Goal: Task Accomplishment & Management: Use online tool/utility

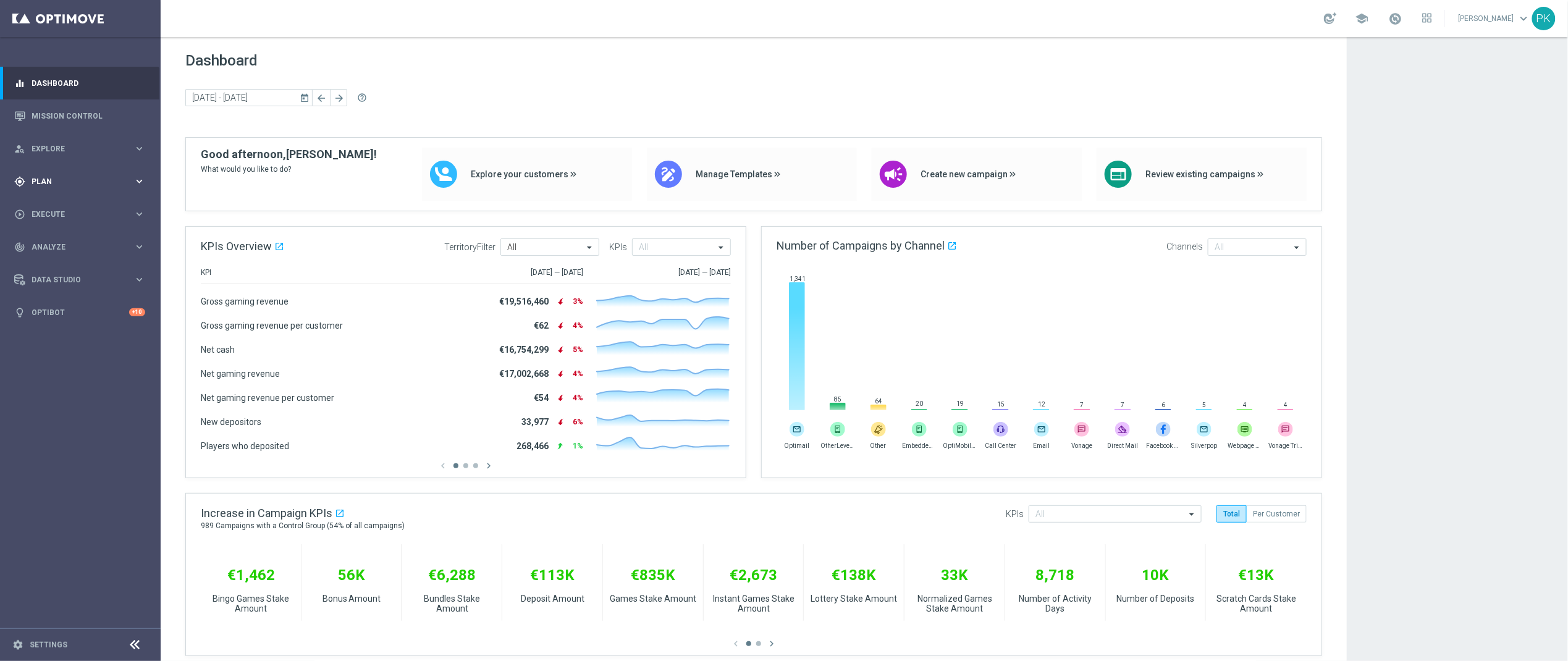
click at [42, 184] on span "Plan" at bounding box center [82, 181] width 102 height 7
click at [51, 243] on span "Templates" at bounding box center [77, 243] width 89 height 7
click at [93, 318] on link "Embedded Messaging" at bounding box center [83, 318] width 90 height 10
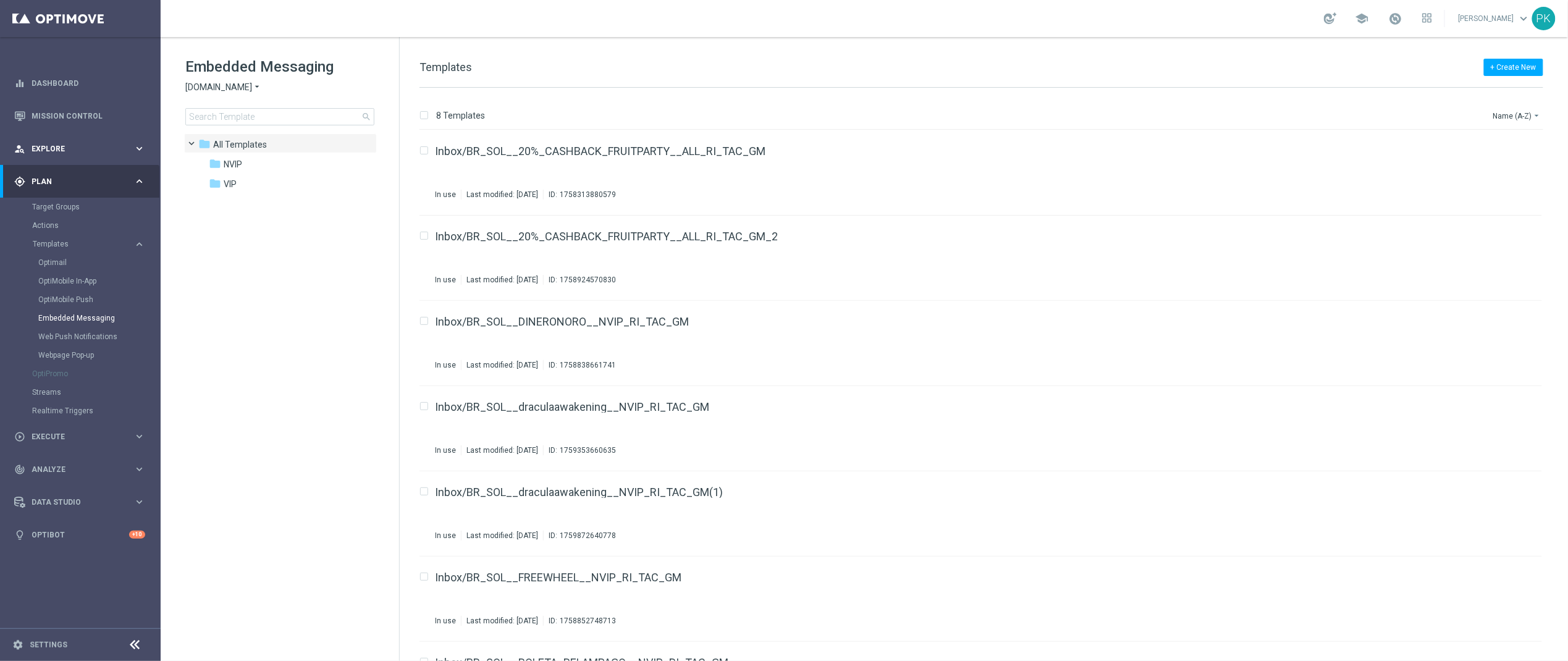
click at [53, 148] on span "Explore" at bounding box center [82, 148] width 102 height 7
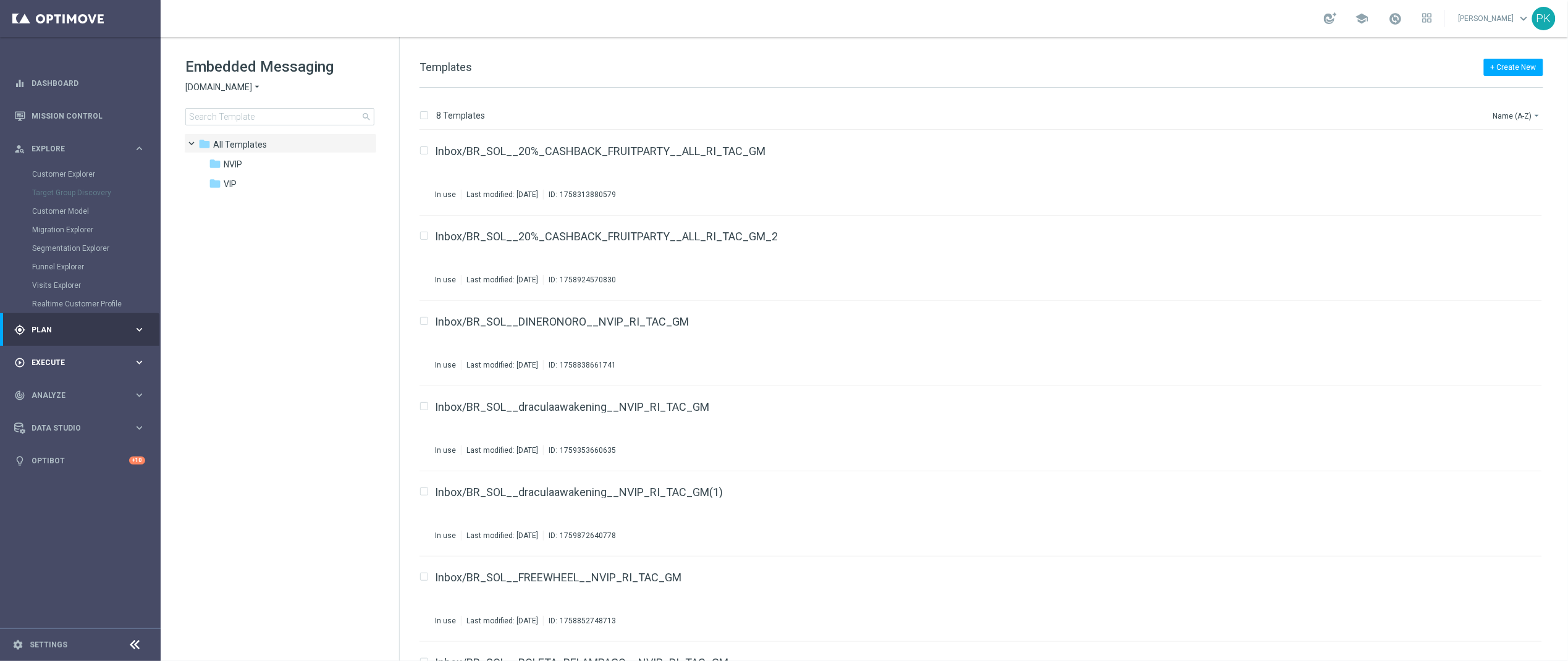
click at [54, 365] on span "Execute" at bounding box center [82, 362] width 102 height 7
click at [62, 241] on link "Campaign Builder" at bounding box center [80, 239] width 97 height 10
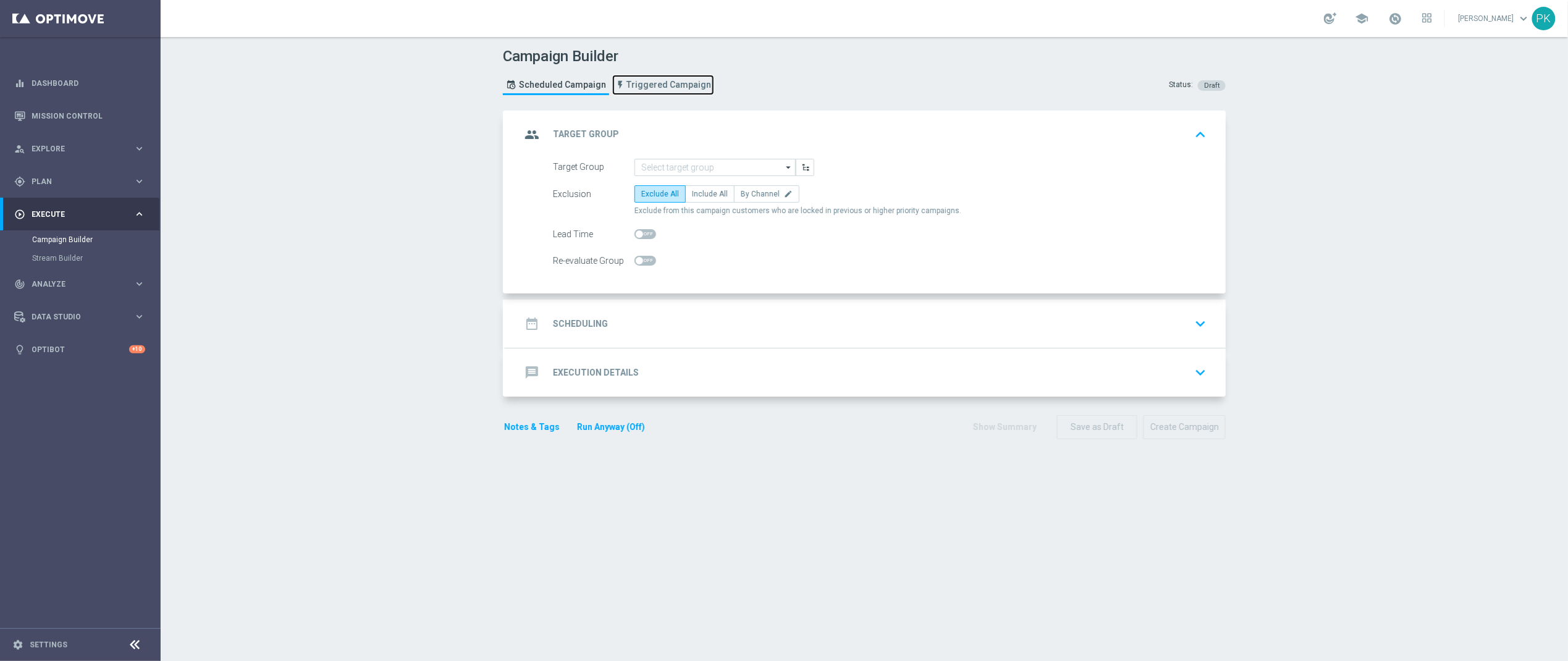
click at [651, 80] on span "Triggered Campaign" at bounding box center [669, 85] width 85 height 10
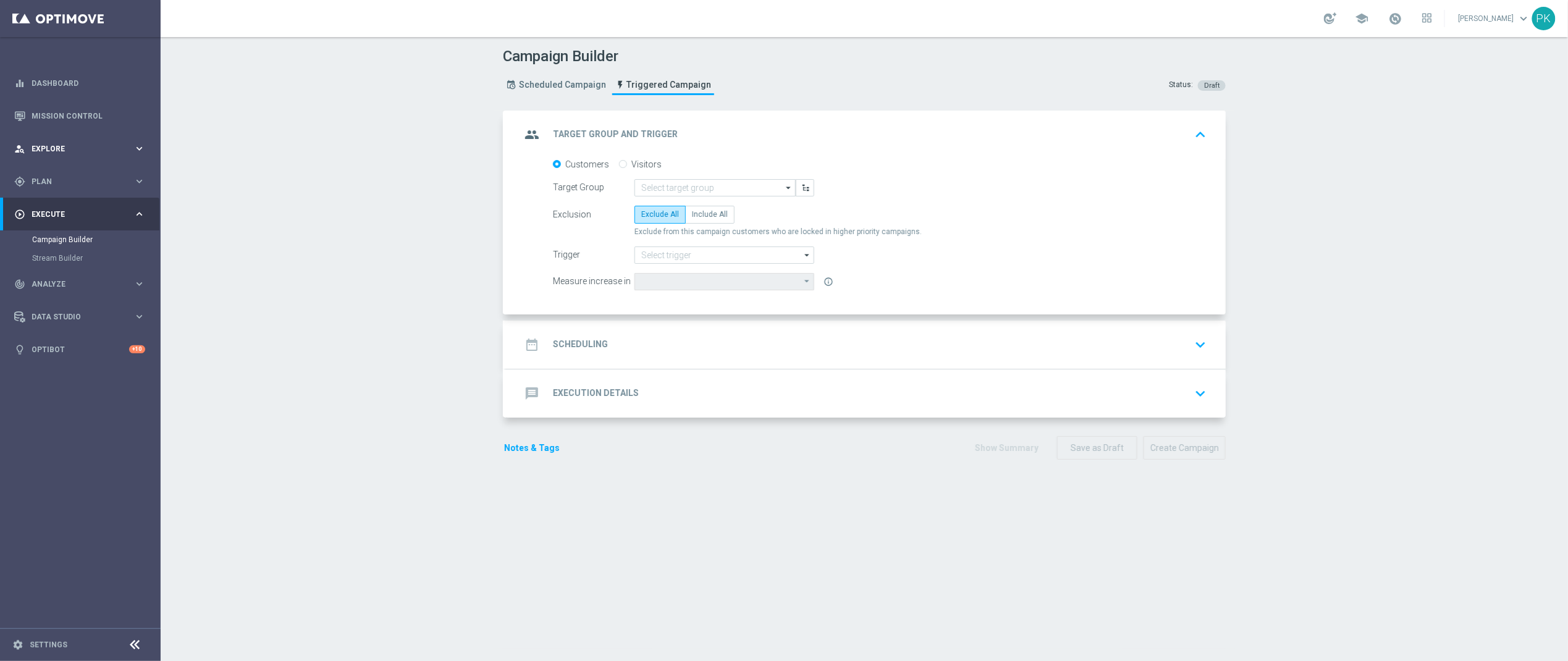
click at [47, 143] on div "person_search Explore" at bounding box center [73, 148] width 119 height 11
click at [49, 329] on span "Plan" at bounding box center [82, 329] width 102 height 7
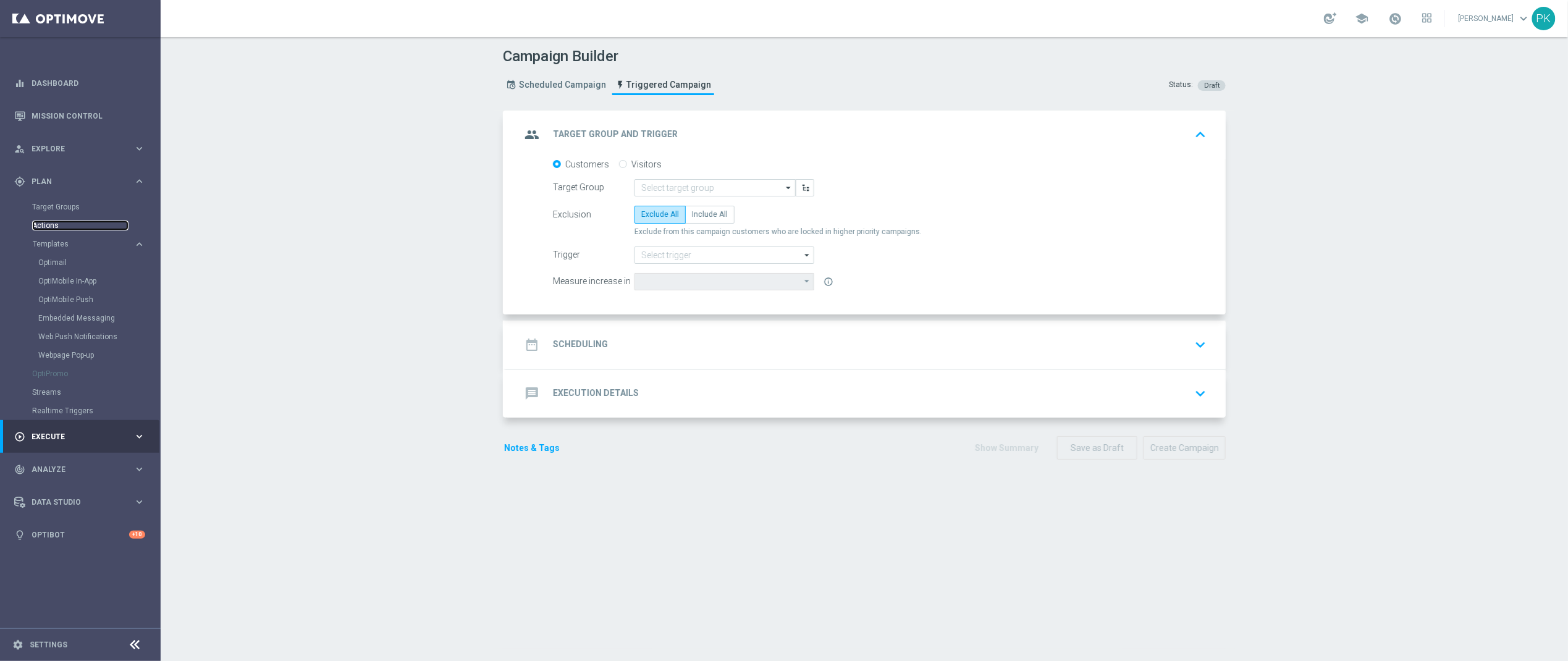
click at [45, 222] on link "Actions" at bounding box center [80, 225] width 97 height 10
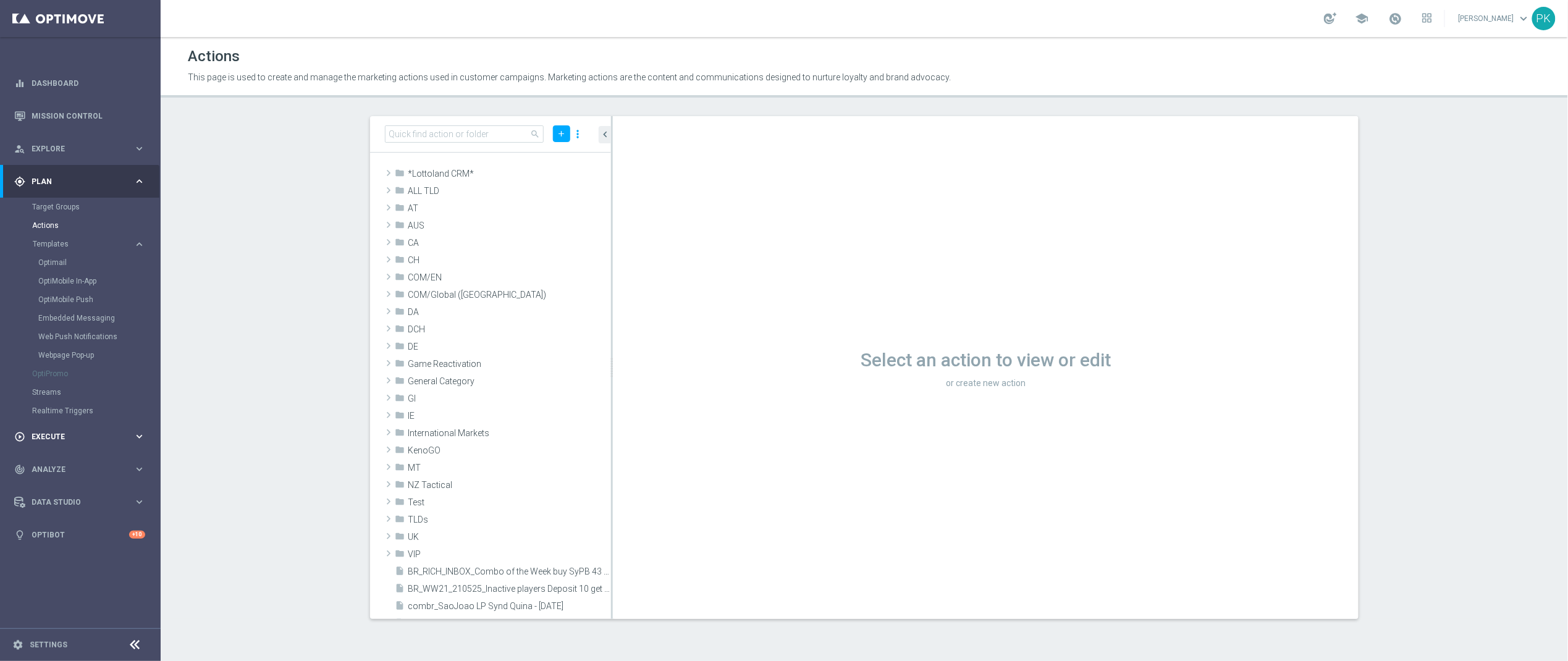
click at [58, 433] on span "Execute" at bounding box center [82, 436] width 102 height 7
click at [59, 148] on span "Explore" at bounding box center [82, 148] width 102 height 7
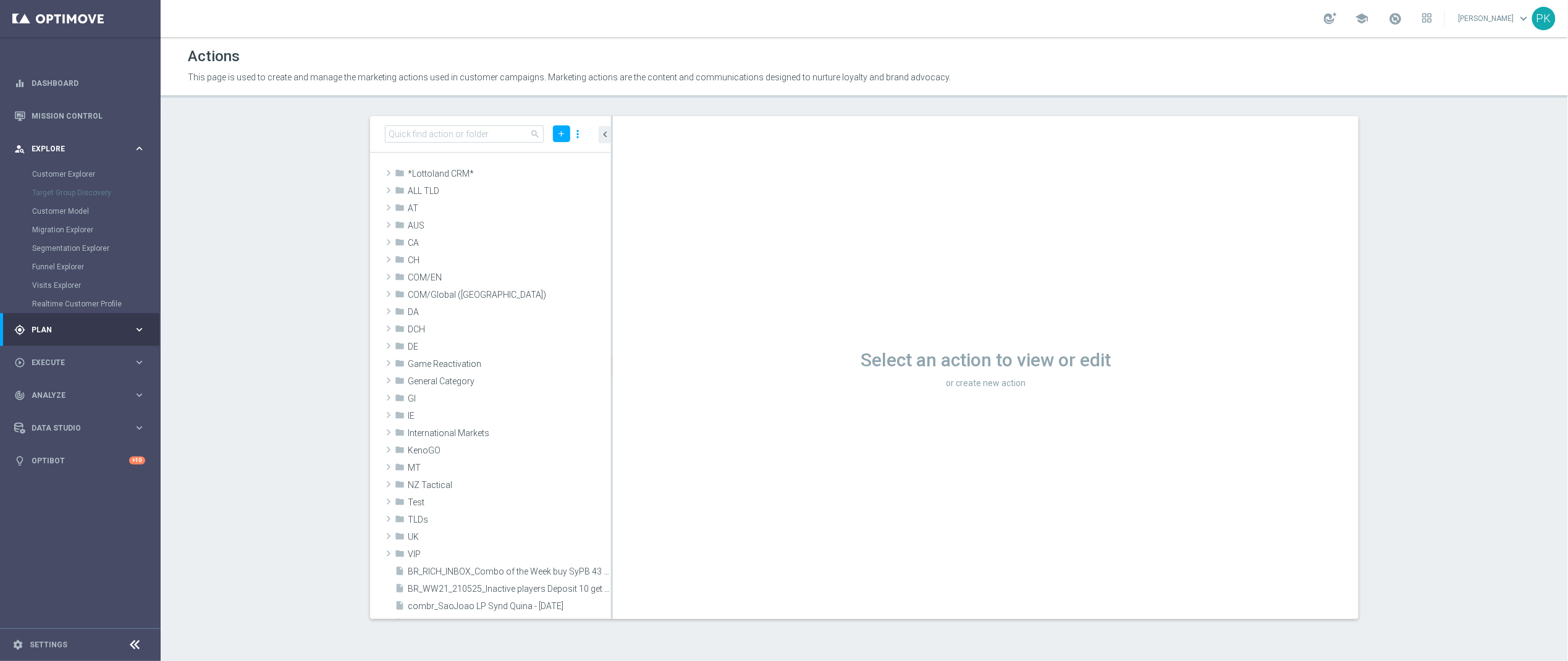
click at [40, 150] on span "Explore" at bounding box center [82, 148] width 102 height 7
click at [37, 180] on span "Plan" at bounding box center [82, 181] width 102 height 7
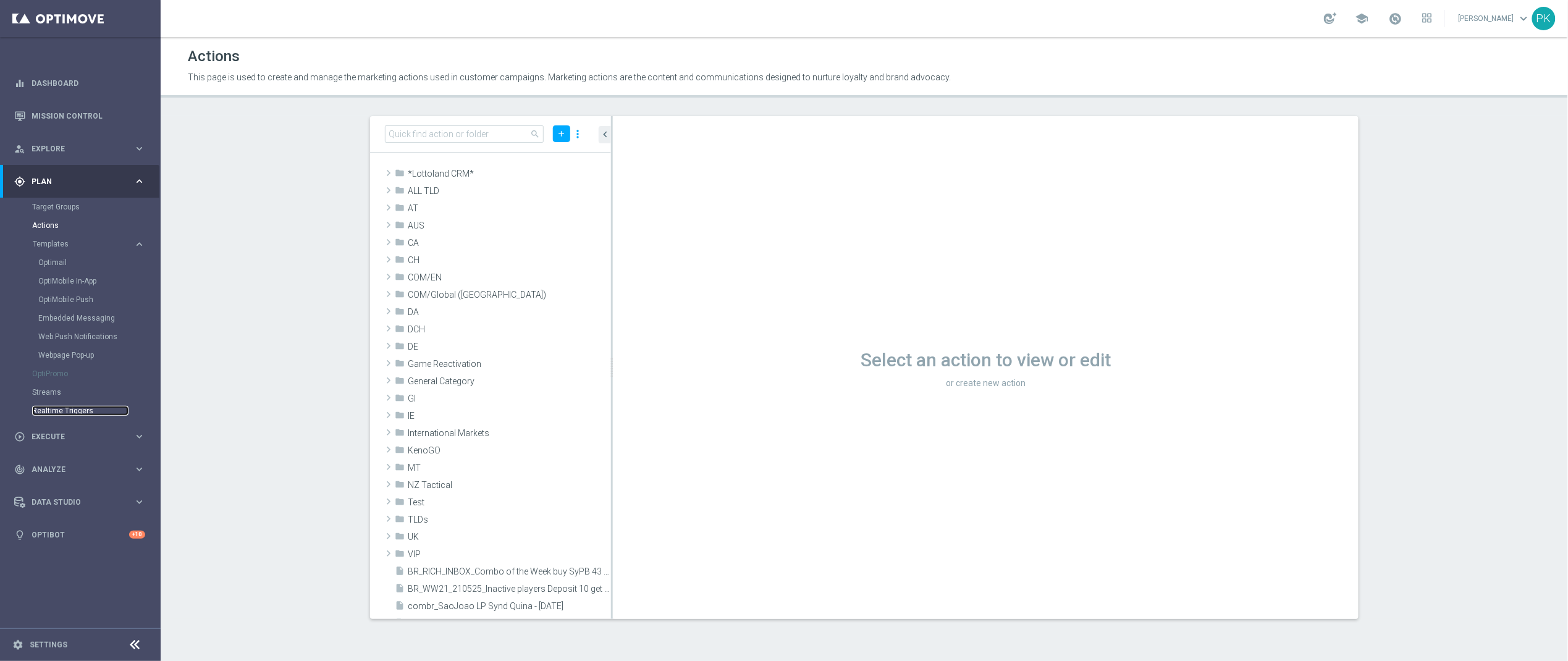
click at [55, 410] on link "Realtime Triggers" at bounding box center [80, 410] width 97 height 10
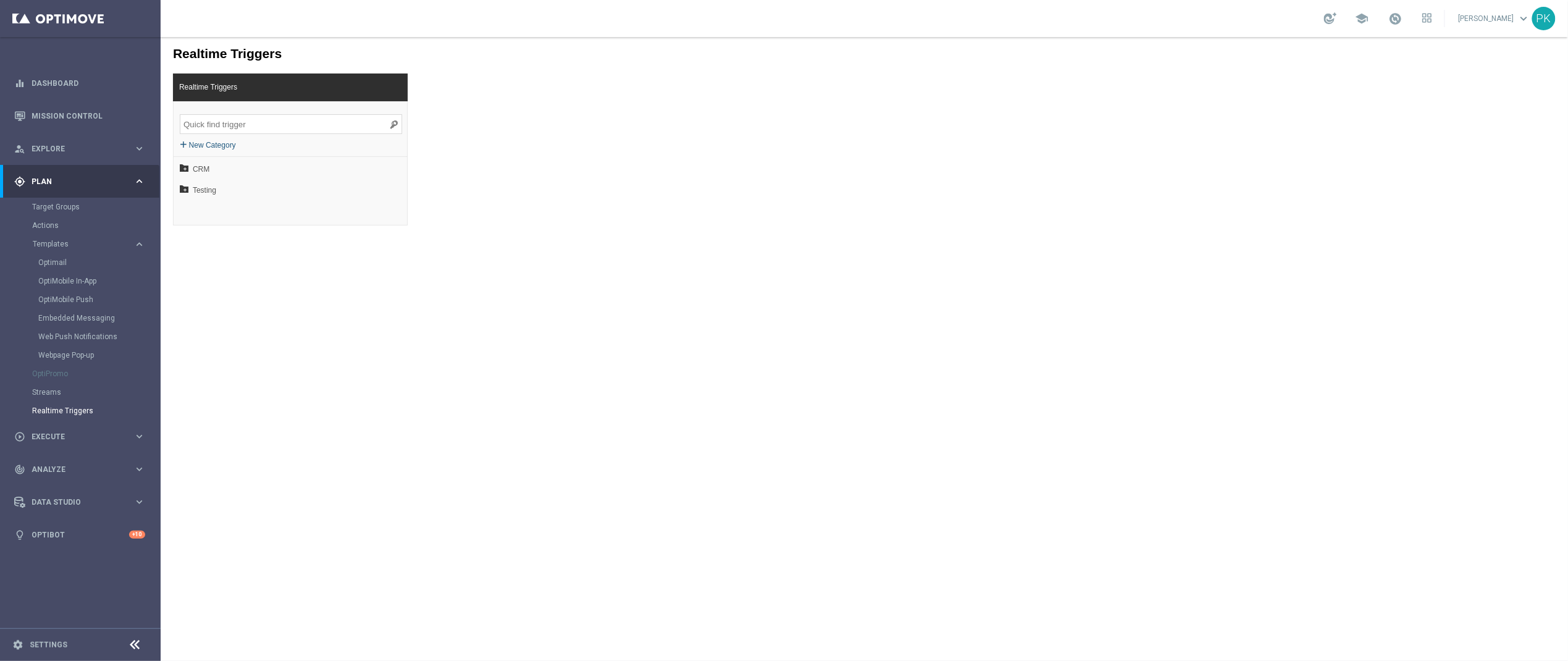
click at [218, 141] on label "New Category" at bounding box center [212, 144] width 47 height 12
click at [195, 191] on span "CRM" at bounding box center [260, 189] width 137 height 21
drag, startPoint x: 208, startPoint y: 189, endPoint x: 218, endPoint y: 192, distance: 10.4
click at [208, 189] on span "DACH" at bounding box center [264, 189] width 133 height 21
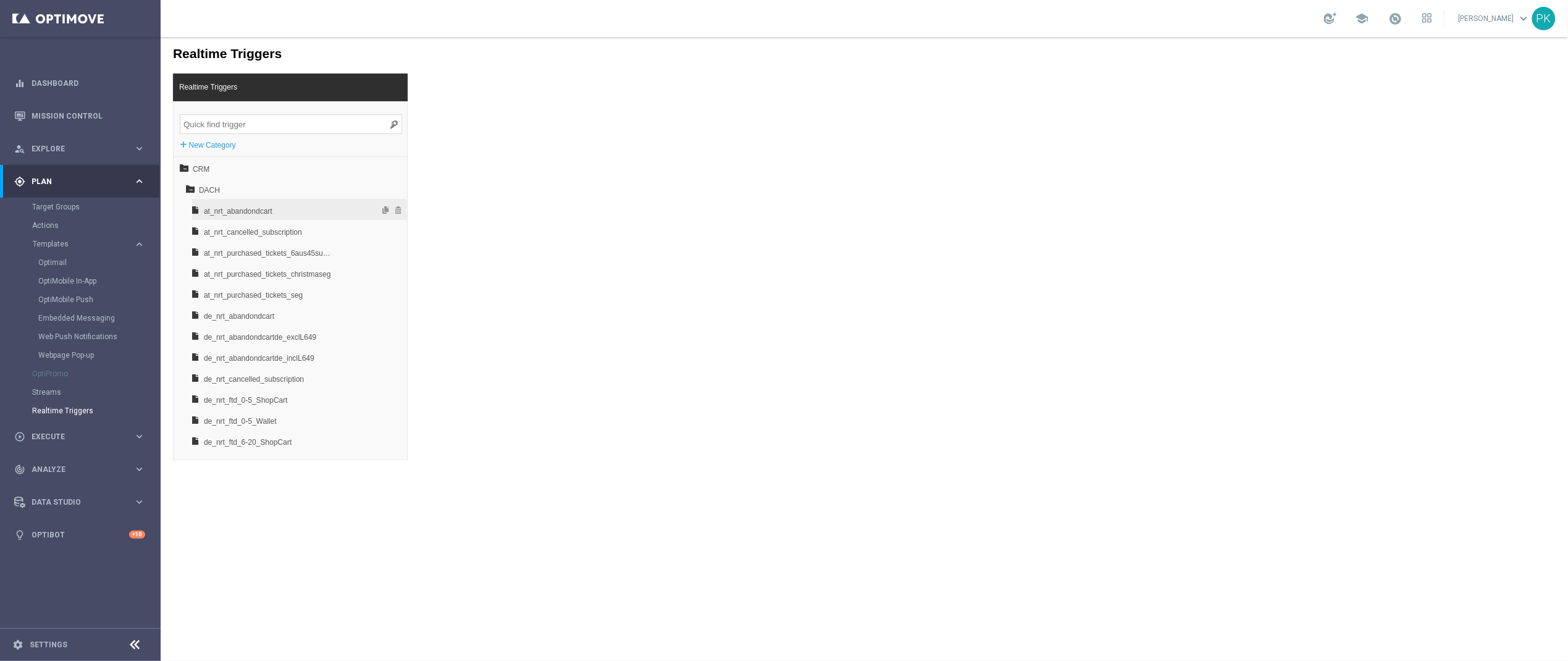
drag, startPoint x: 248, startPoint y: 212, endPoint x: 283, endPoint y: 212, distance: 35.0
click at [248, 212] on span "at_nrt_abandondcart" at bounding box center [268, 211] width 129 height 21
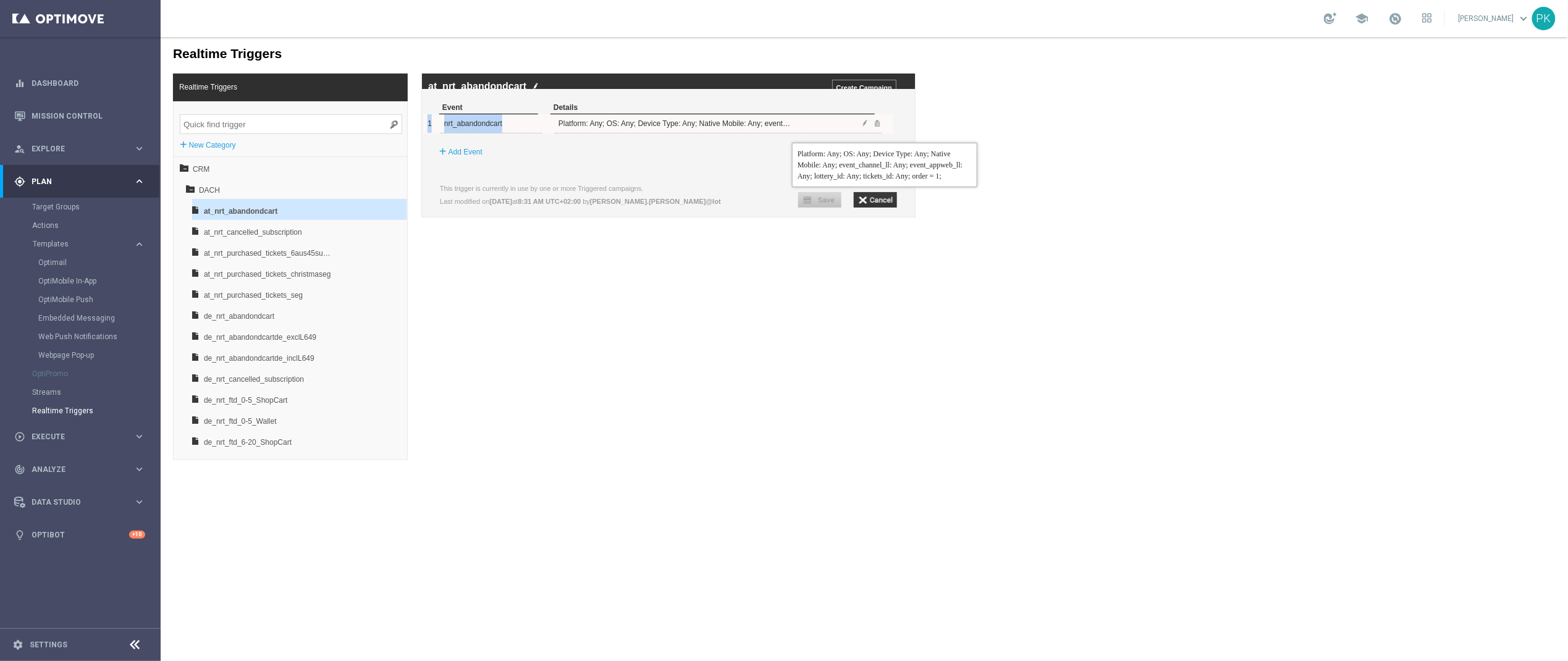
drag, startPoint x: 558, startPoint y: 133, endPoint x: 820, endPoint y: 135, distance: 262.0
click at [820, 133] on div "1 nrt_abandondcart Platform: Any; OS: Any; Device Type: Any; Native Mobile: Any…" at bounding box center [657, 123] width 470 height 19
click at [591, 153] on div "+ Add Event" at bounding box center [673, 152] width 482 height 22
drag, startPoint x: 563, startPoint y: 129, endPoint x: 808, endPoint y: 151, distance: 246.0
click at [798, 133] on div "1 nrt_abandondcart Platform: Any; OS: Any; Device Type: Any; Native Mobile: Any…" at bounding box center [657, 123] width 470 height 19
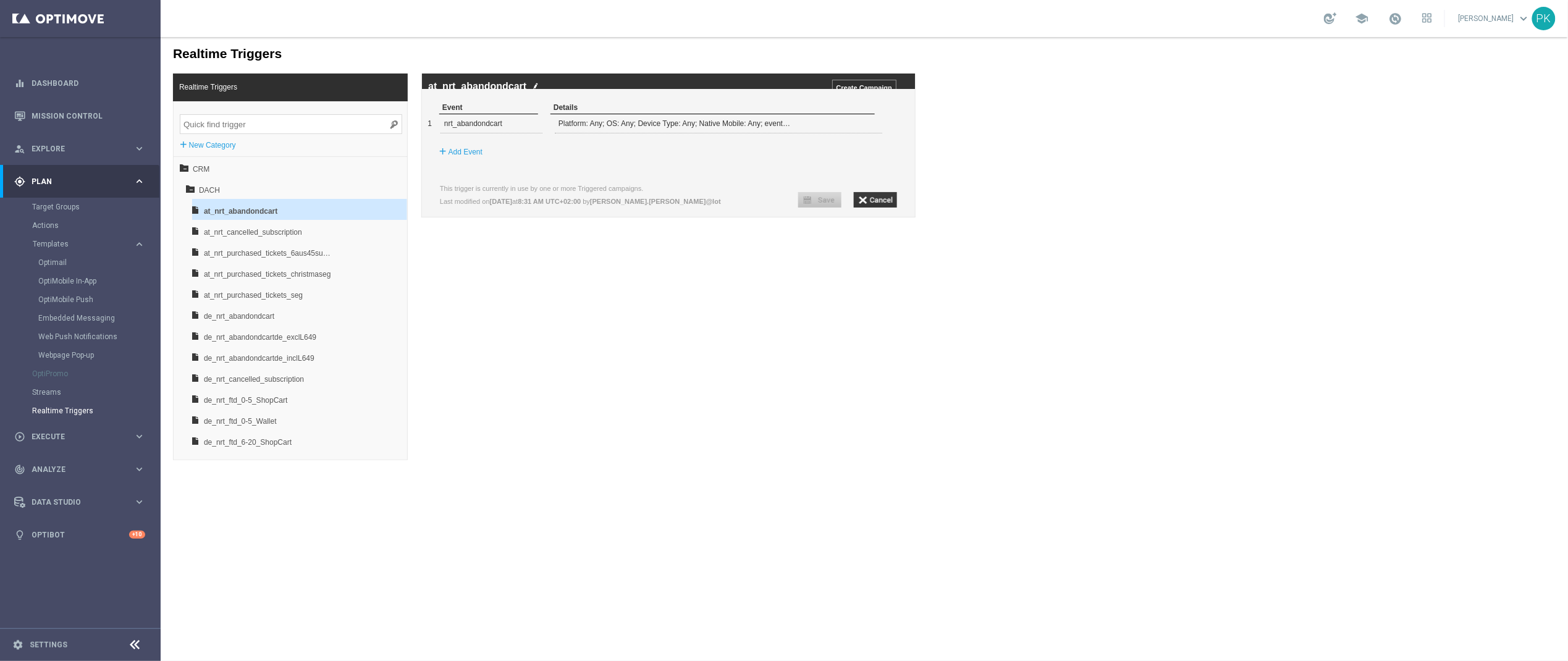
click at [710, 162] on div "+ Add Event" at bounding box center [673, 152] width 482 height 22
drag, startPoint x: 443, startPoint y: 137, endPoint x: 523, endPoint y: 137, distance: 80.0
click at [522, 133] on div "nrt_abandondcart" at bounding box center [493, 122] width 99 height 18
click at [242, 312] on span "de_nrt_abandondcart" at bounding box center [268, 315] width 129 height 21
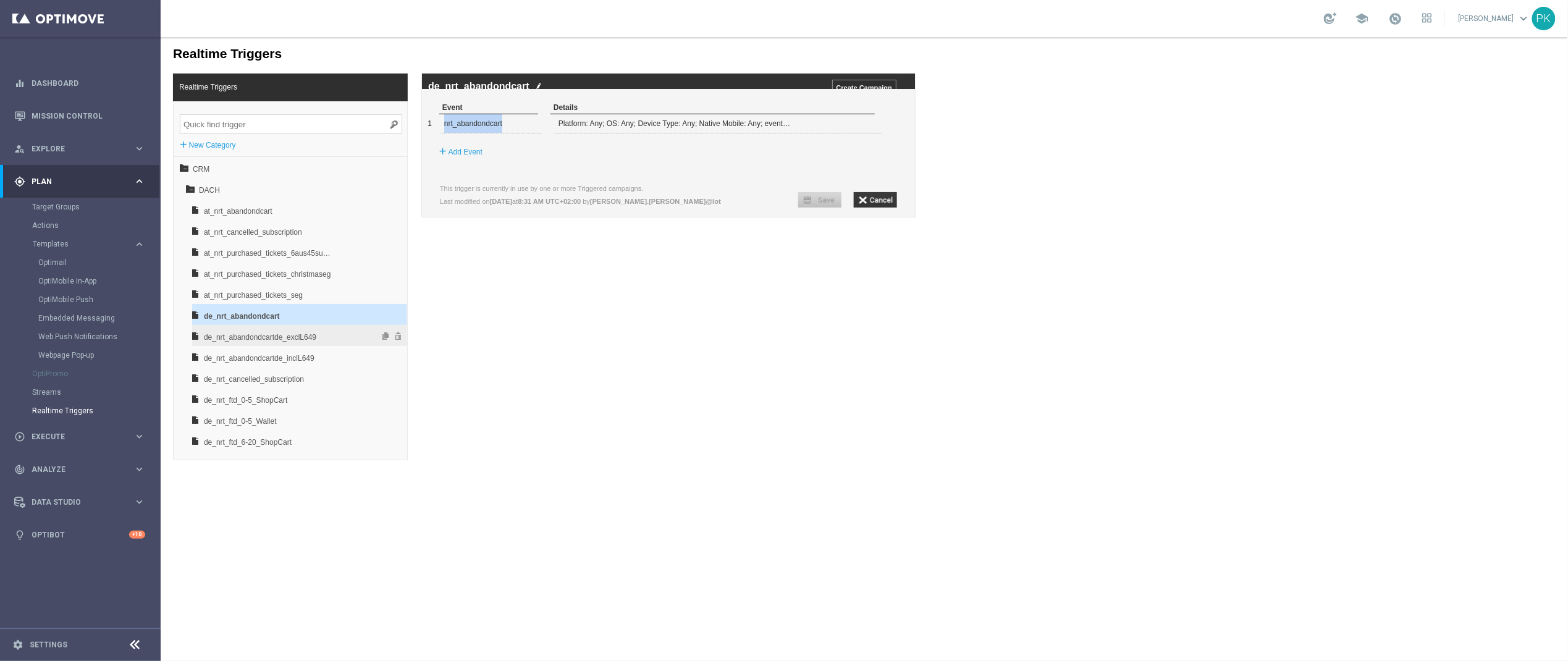
click at [235, 334] on span "de_nrt_abandondcartde_exclL649" at bounding box center [268, 336] width 129 height 21
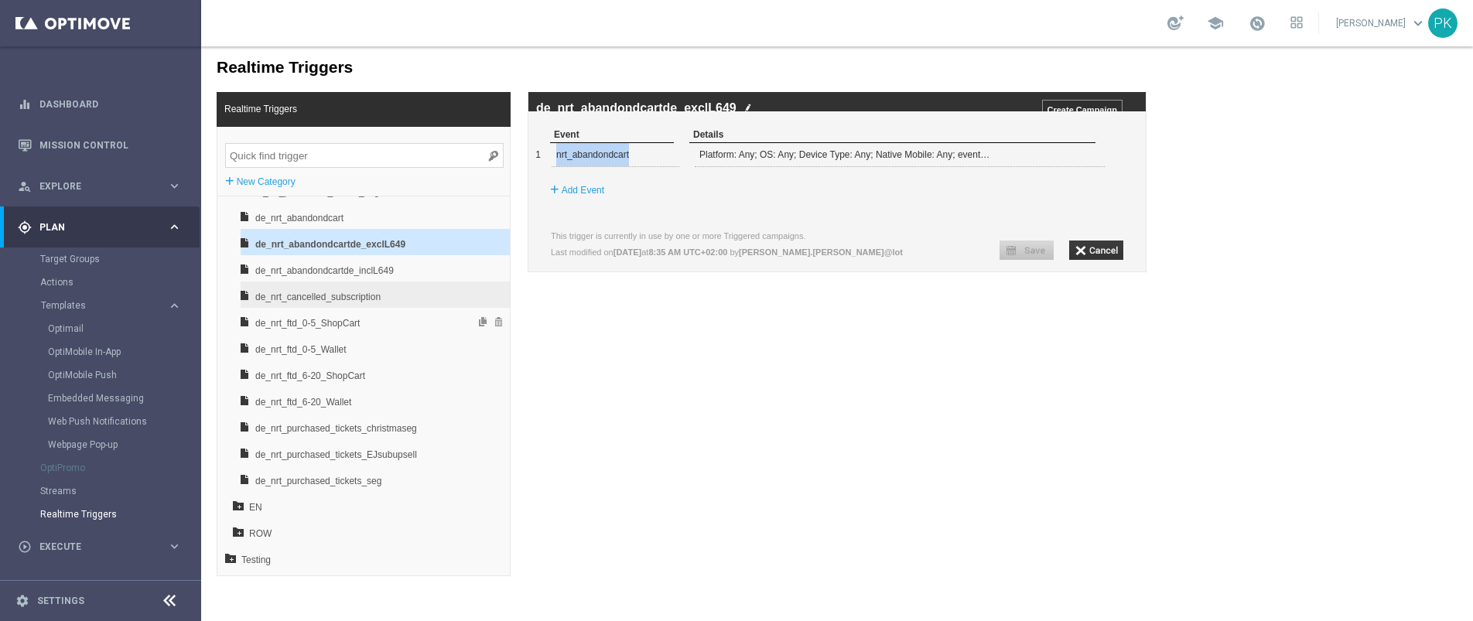
scroll to position [179, 0]
click at [326, 157] on input "search" at bounding box center [364, 155] width 278 height 25
click at [238, 507] on icon at bounding box center [238, 504] width 11 height 11
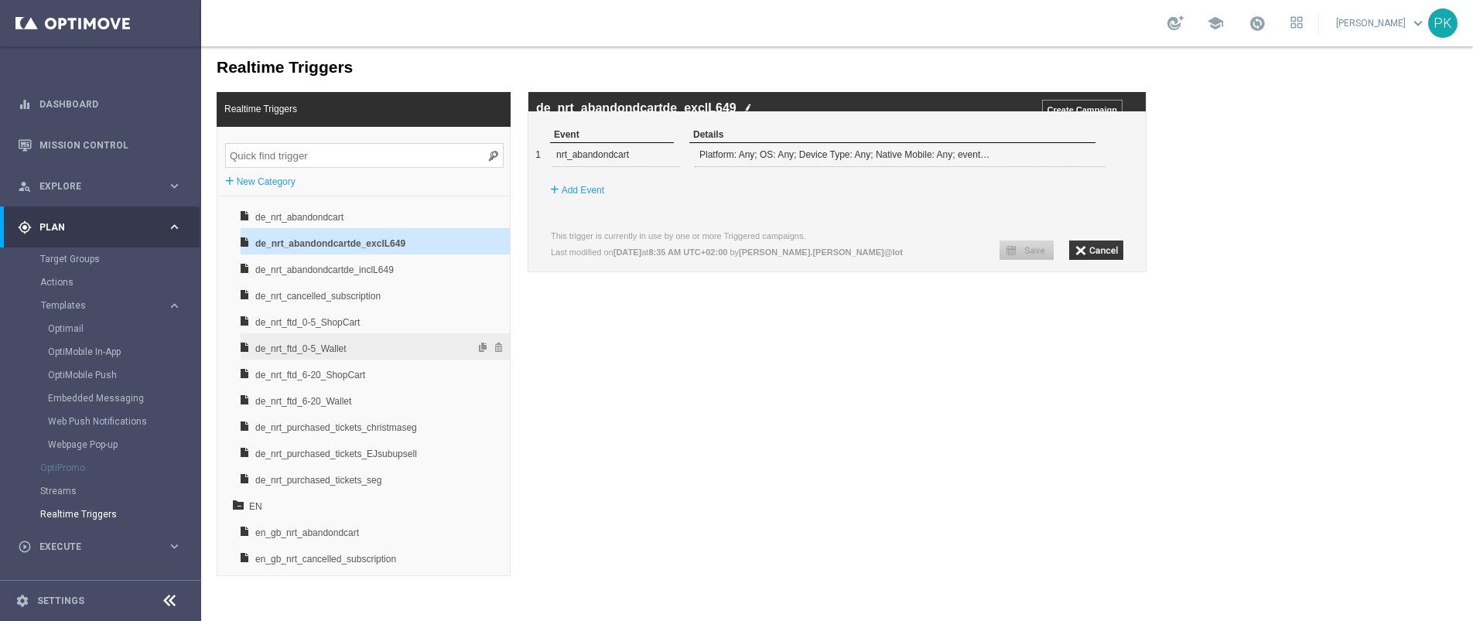
click at [323, 343] on span "de_nrt_ftd_0-5_Wallet" at bounding box center [336, 349] width 162 height 26
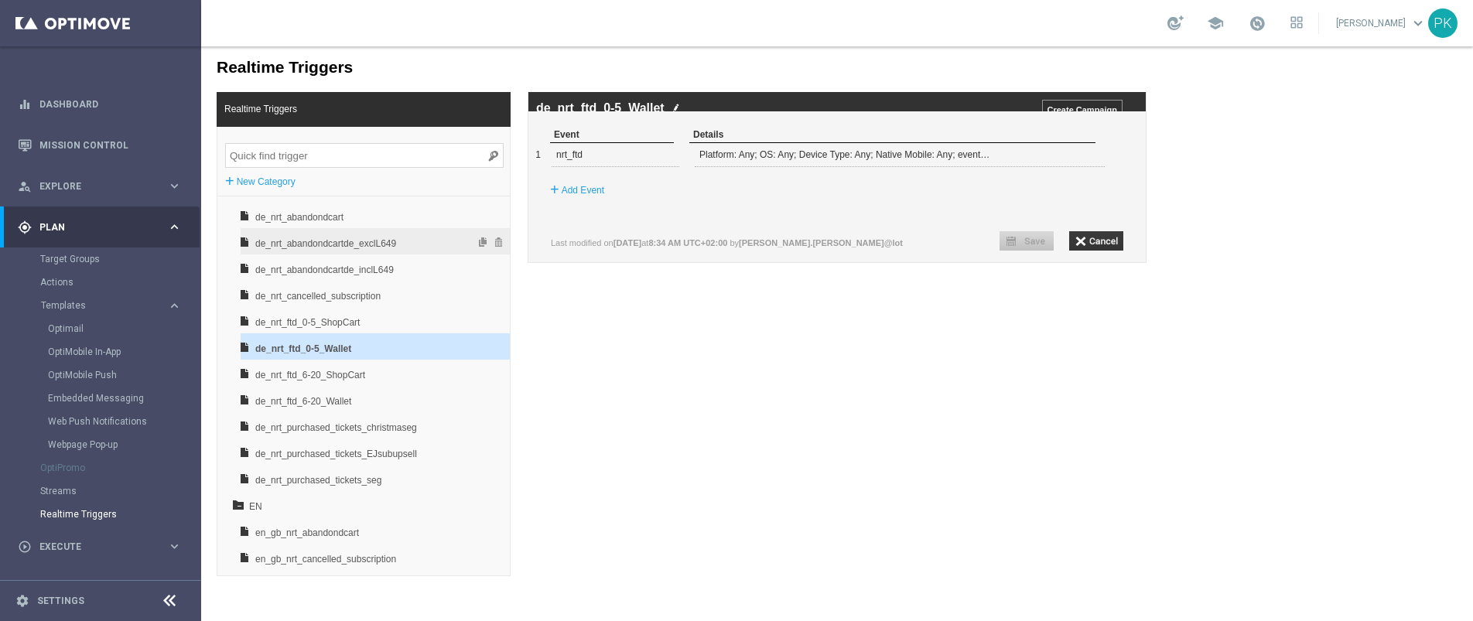
click at [363, 242] on span "de_nrt_abandondcartde_exclL649" at bounding box center [336, 244] width 162 height 26
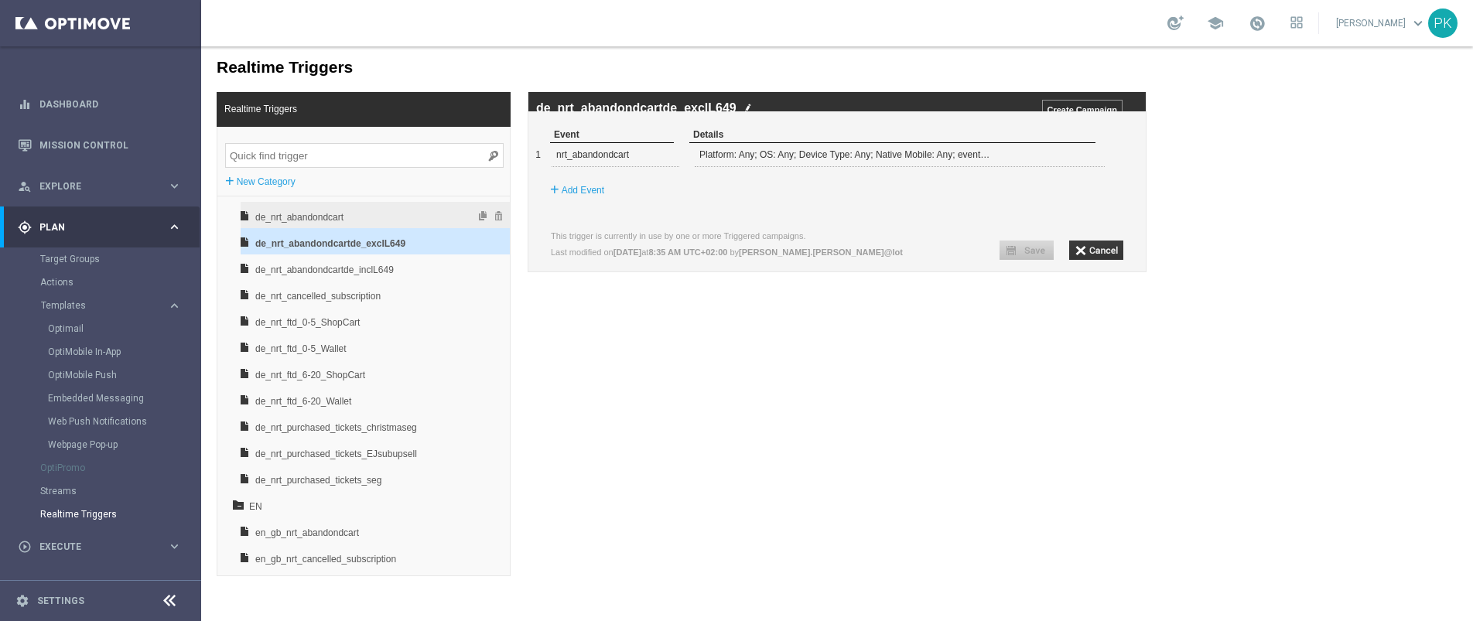
click at [325, 214] on span "de_nrt_abandondcart" at bounding box center [336, 217] width 162 height 26
